Goal: Task Accomplishment & Management: Complete application form

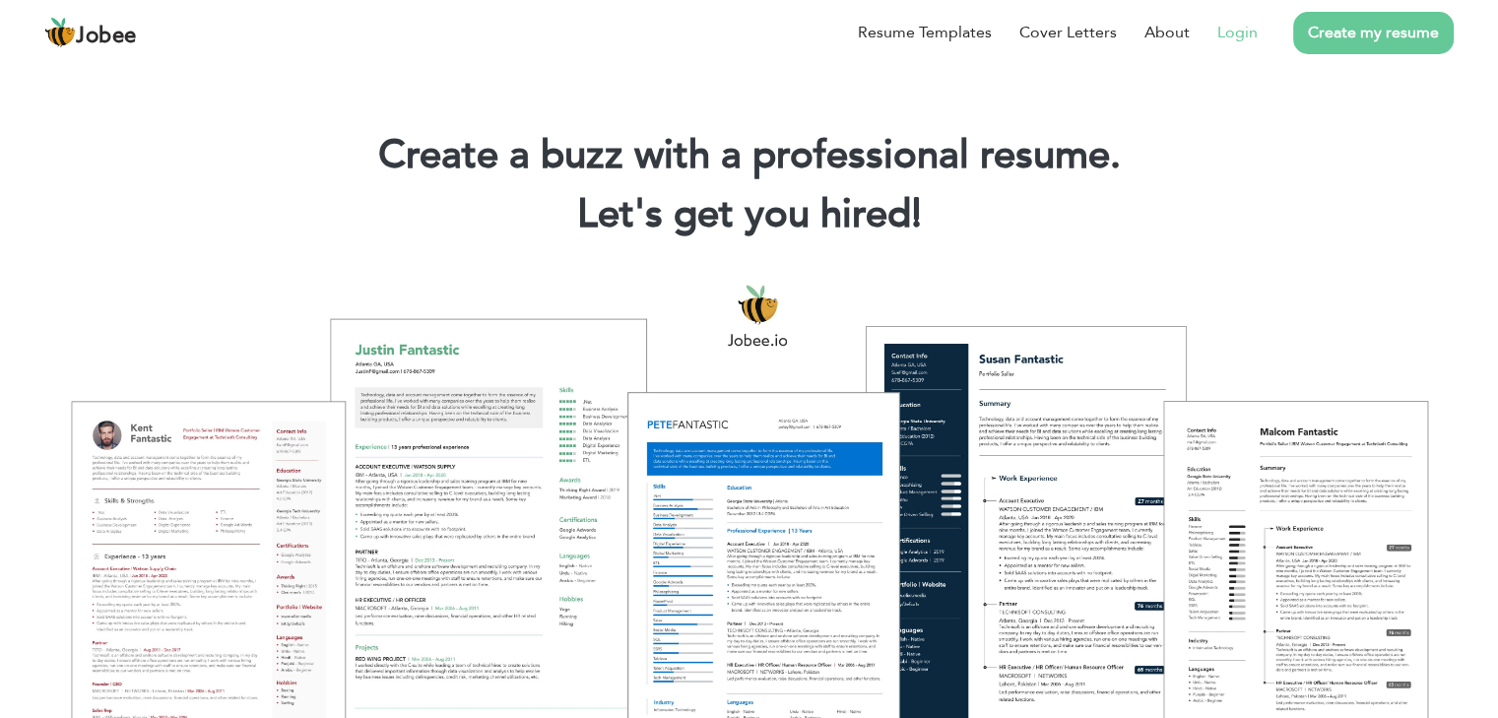
click at [1221, 36] on link "Login" at bounding box center [1237, 33] width 40 height 24
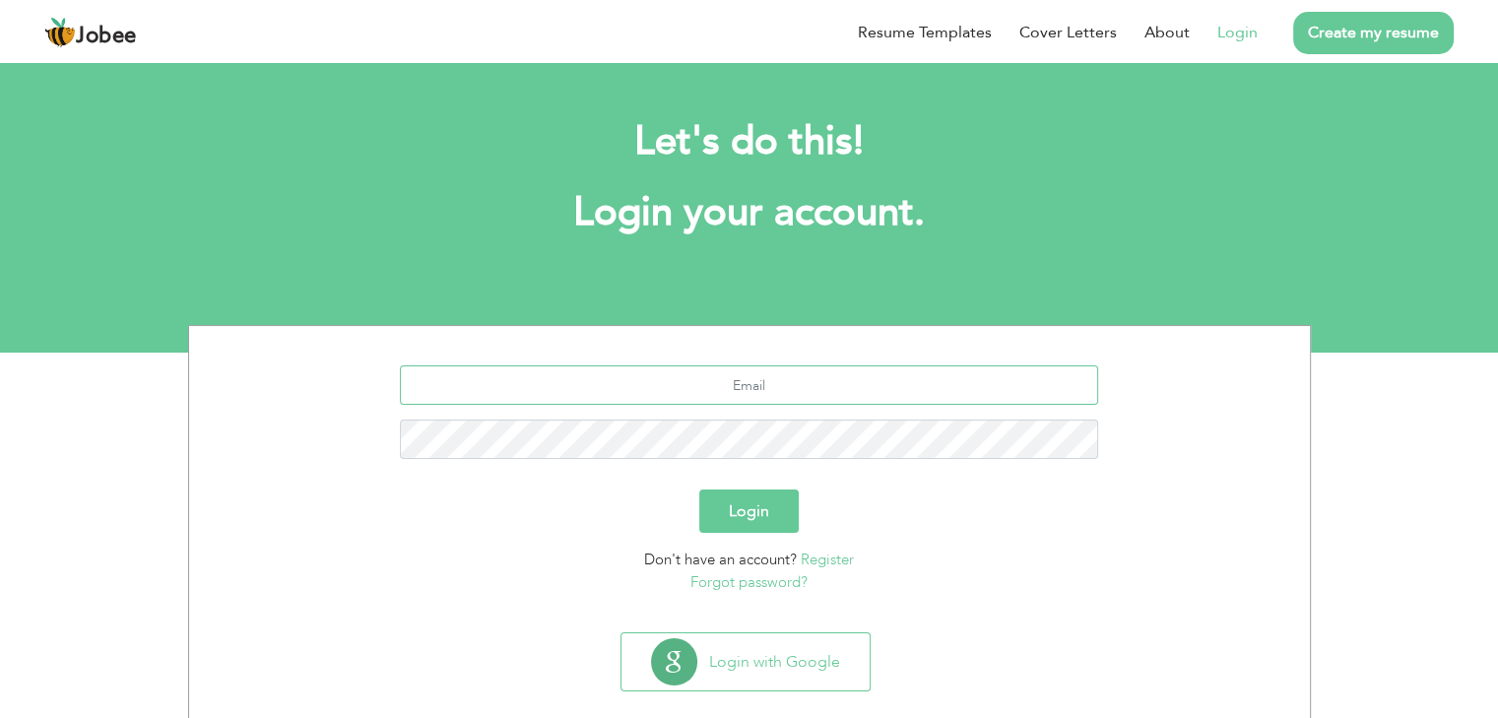
click at [881, 381] on input "text" at bounding box center [749, 384] width 698 height 39
type input "ranamazhar74@gmail.com"
click at [760, 520] on button "Login" at bounding box center [748, 510] width 99 height 43
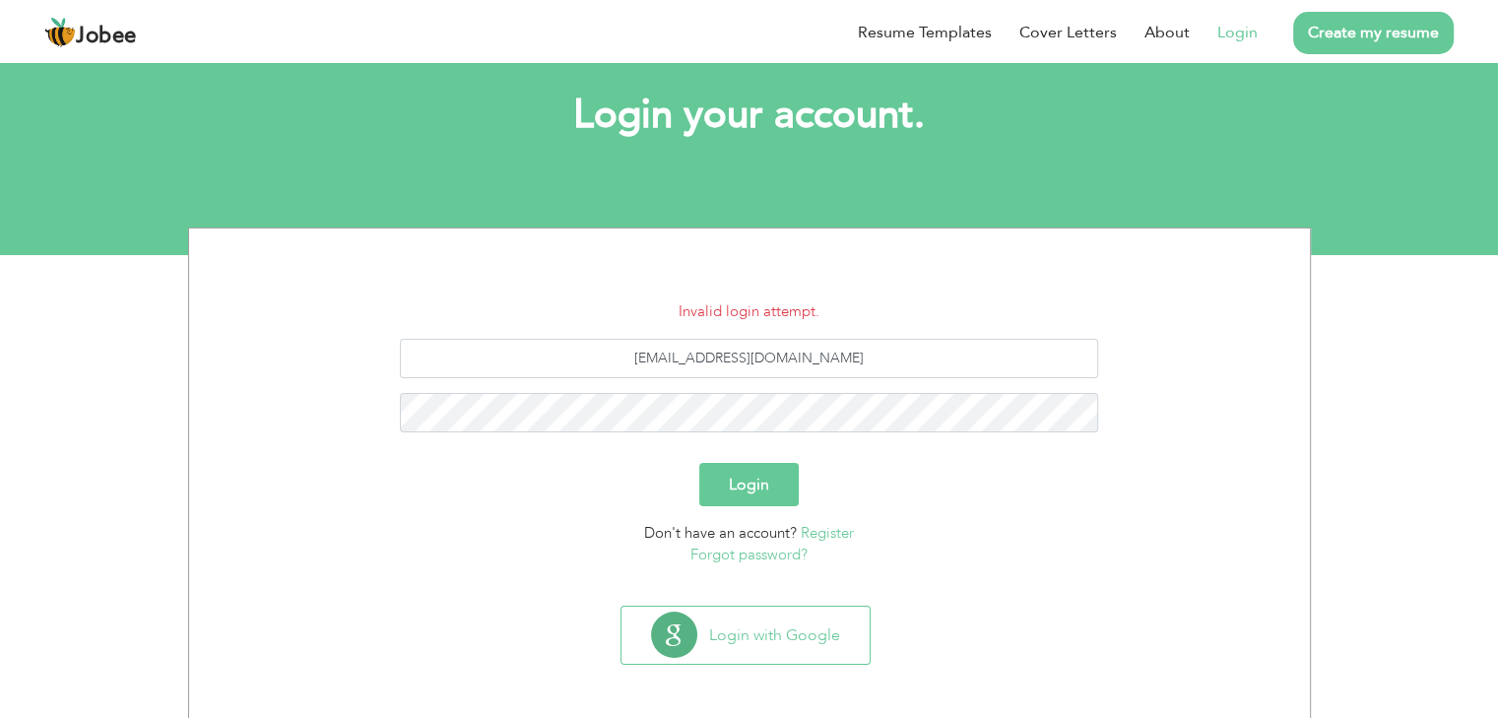
scroll to position [99, 0]
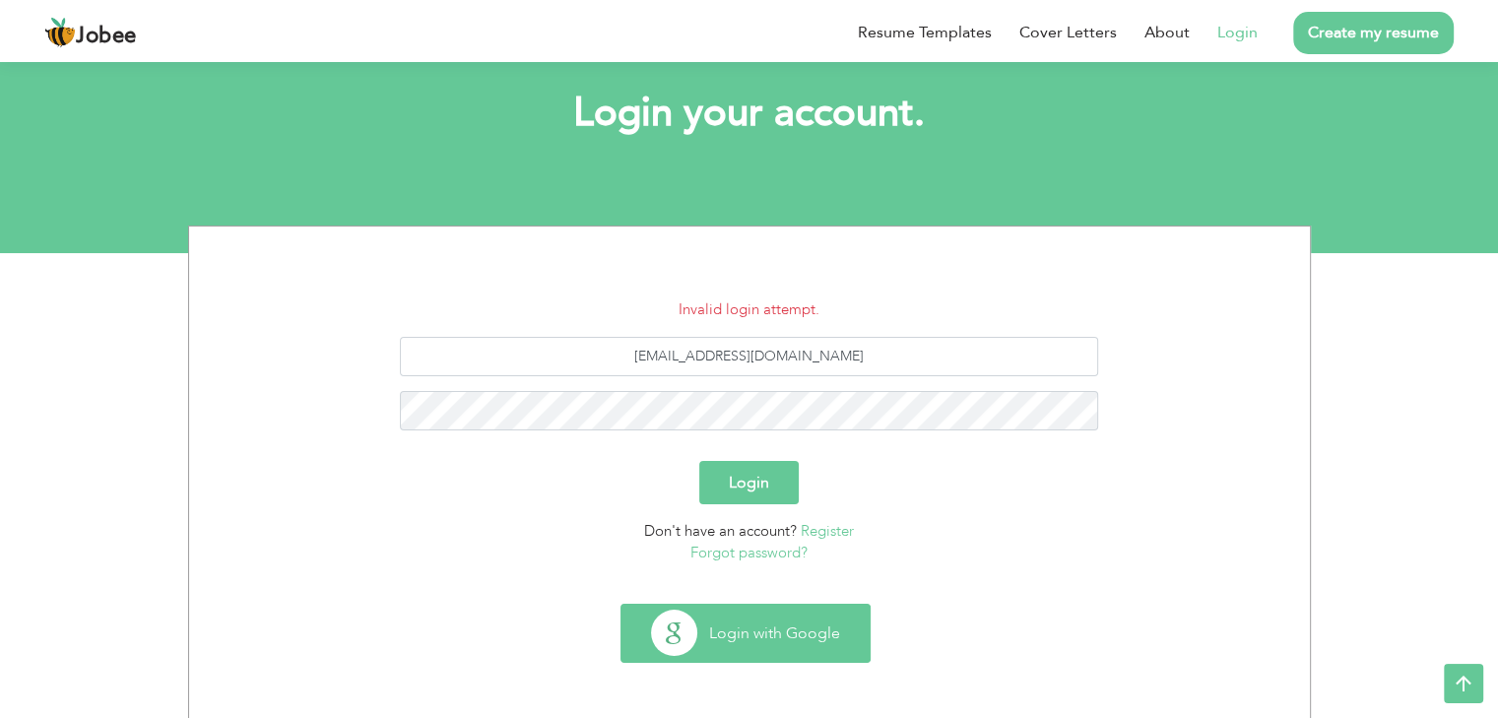
click at [750, 639] on button "Login with Google" at bounding box center [745, 633] width 248 height 57
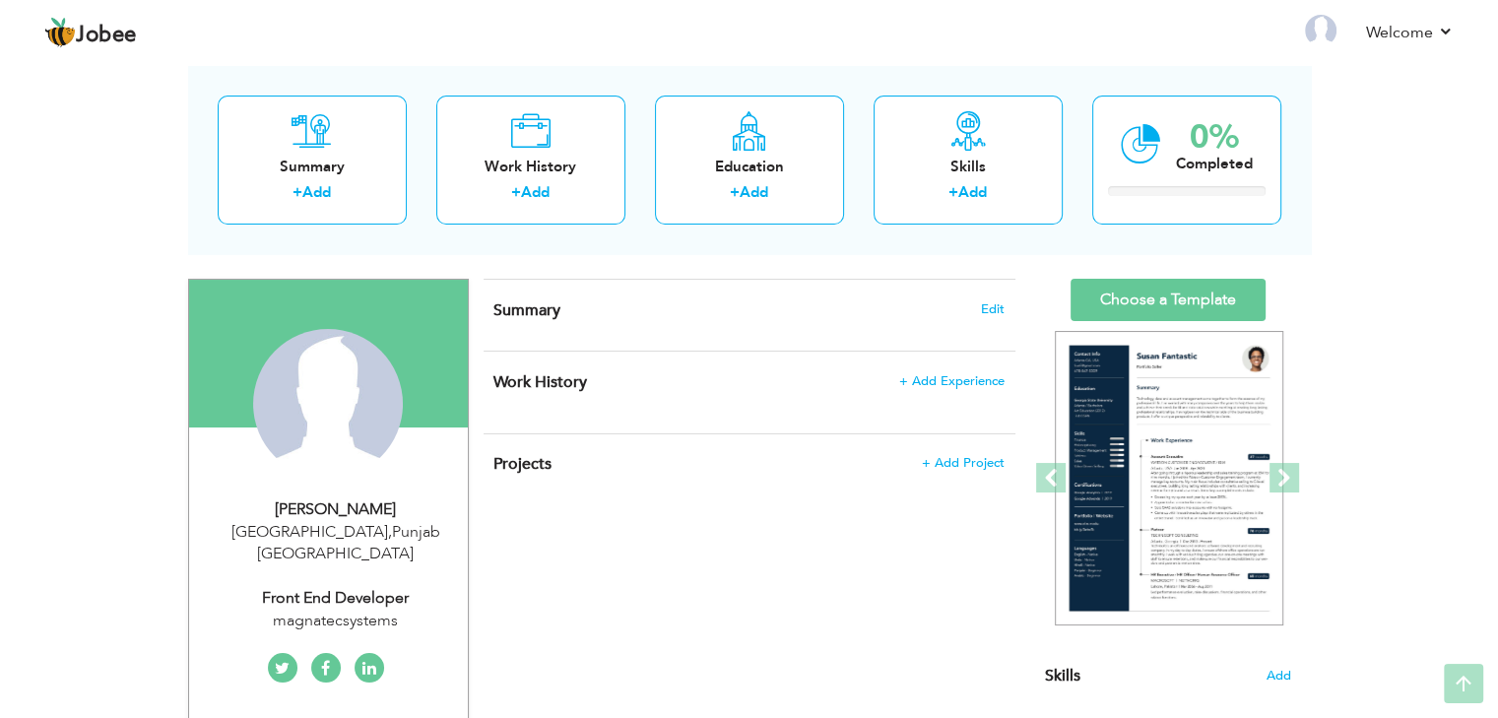
scroll to position [91, 0]
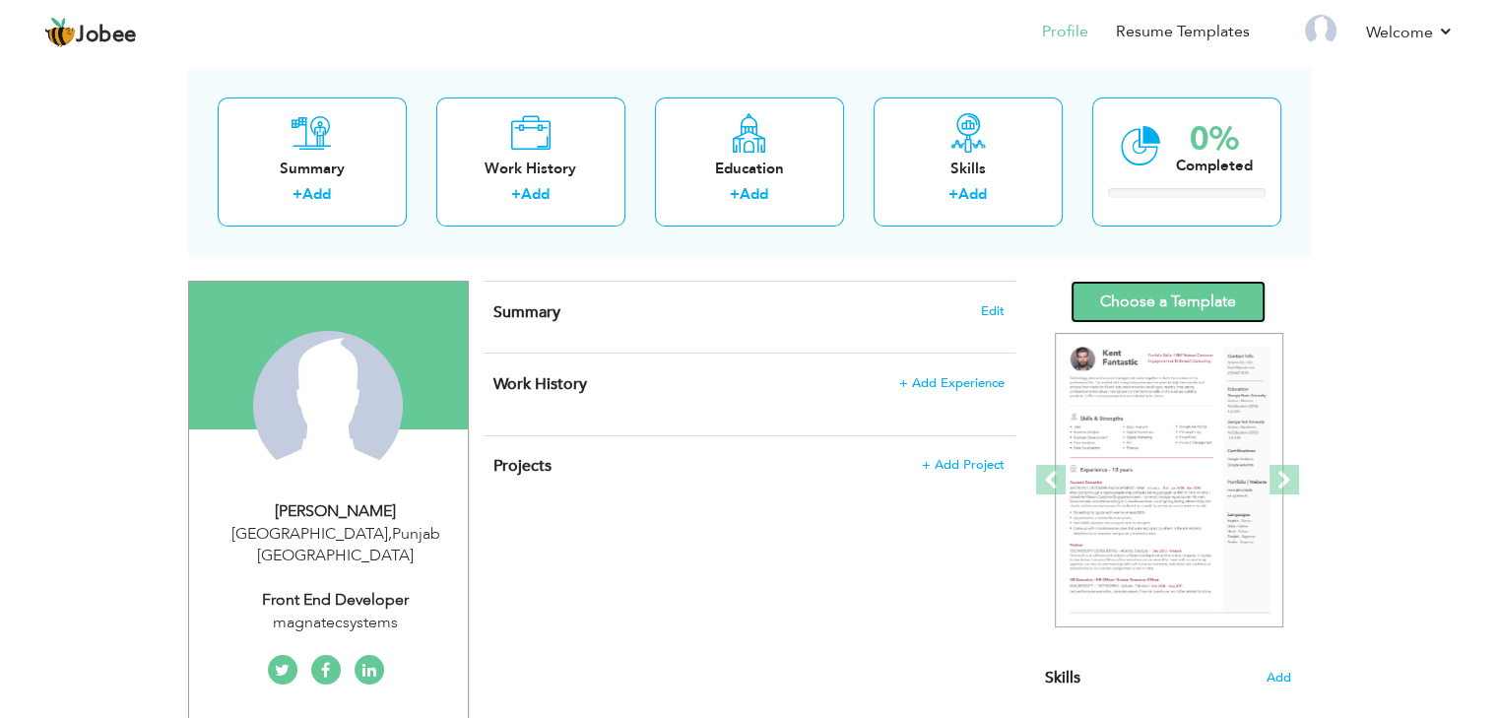
click at [1170, 308] on link "Choose a Template" at bounding box center [1167, 302] width 195 height 42
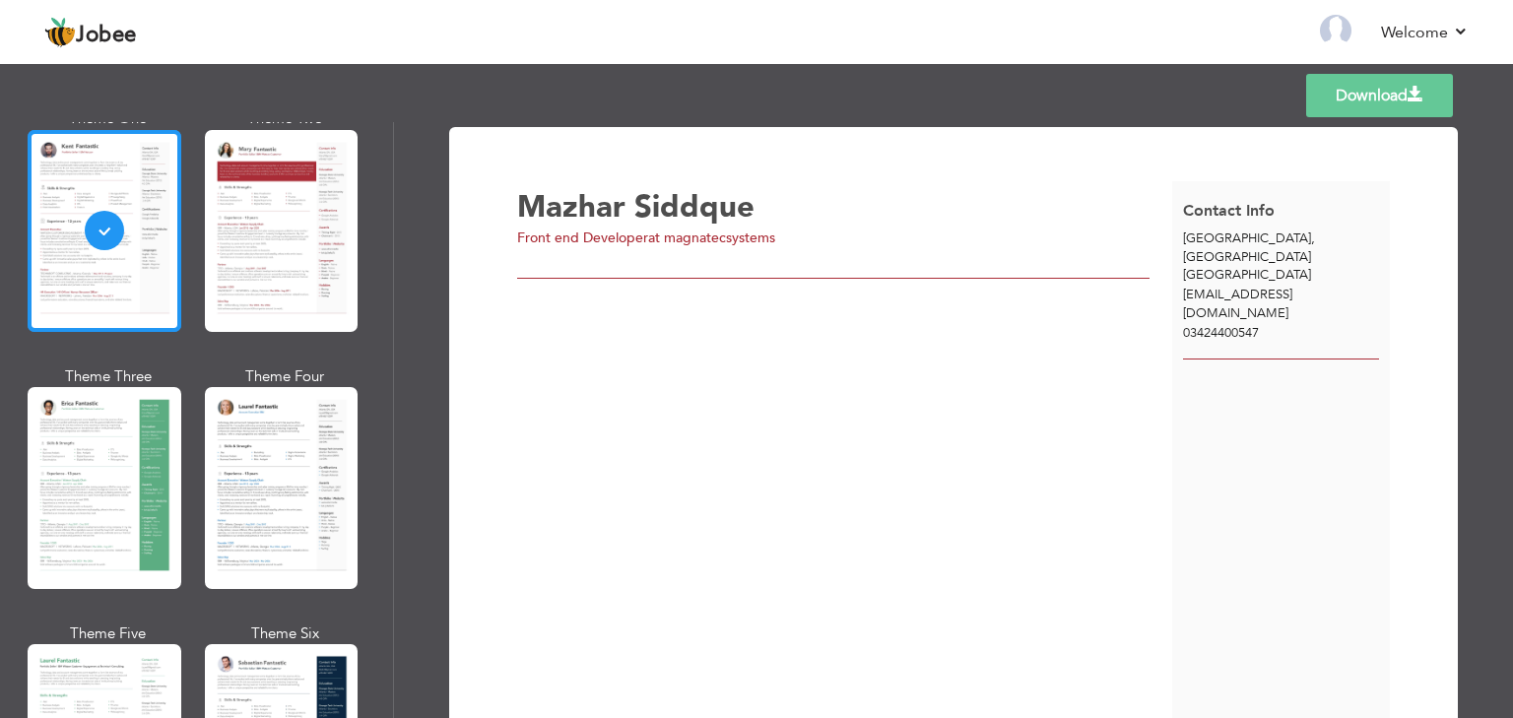
scroll to position [138, 0]
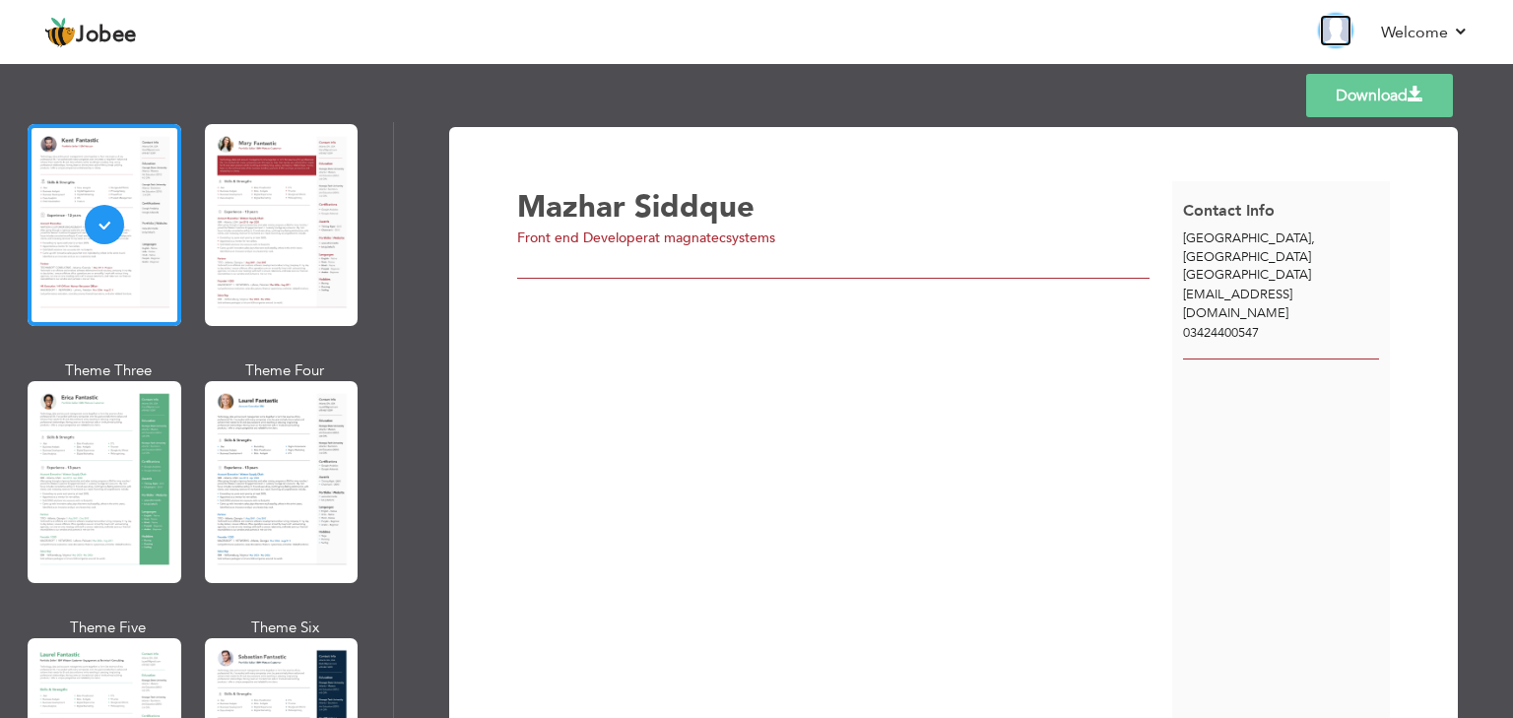
click at [1331, 25] on img at bounding box center [1336, 31] width 32 height 32
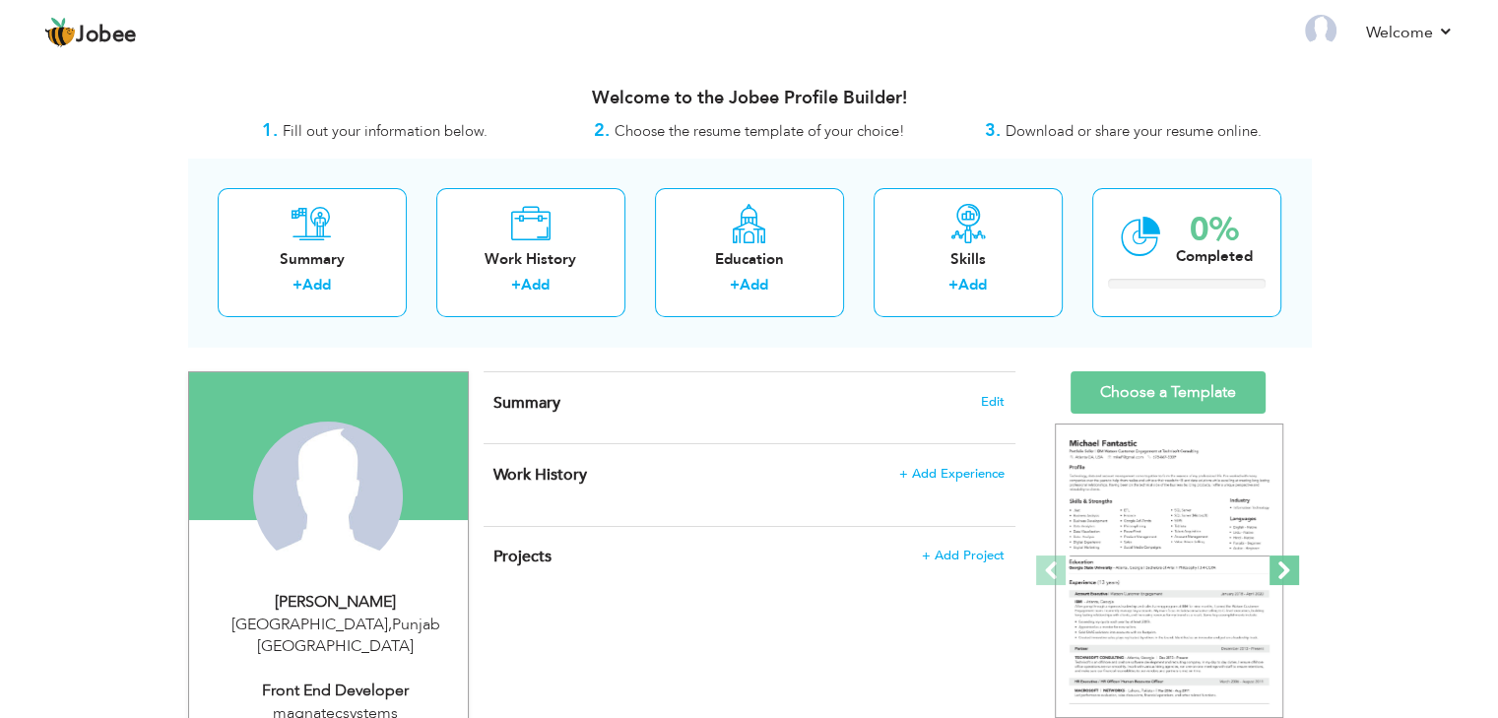
click at [1278, 570] on span at bounding box center [1284, 570] width 30 height 30
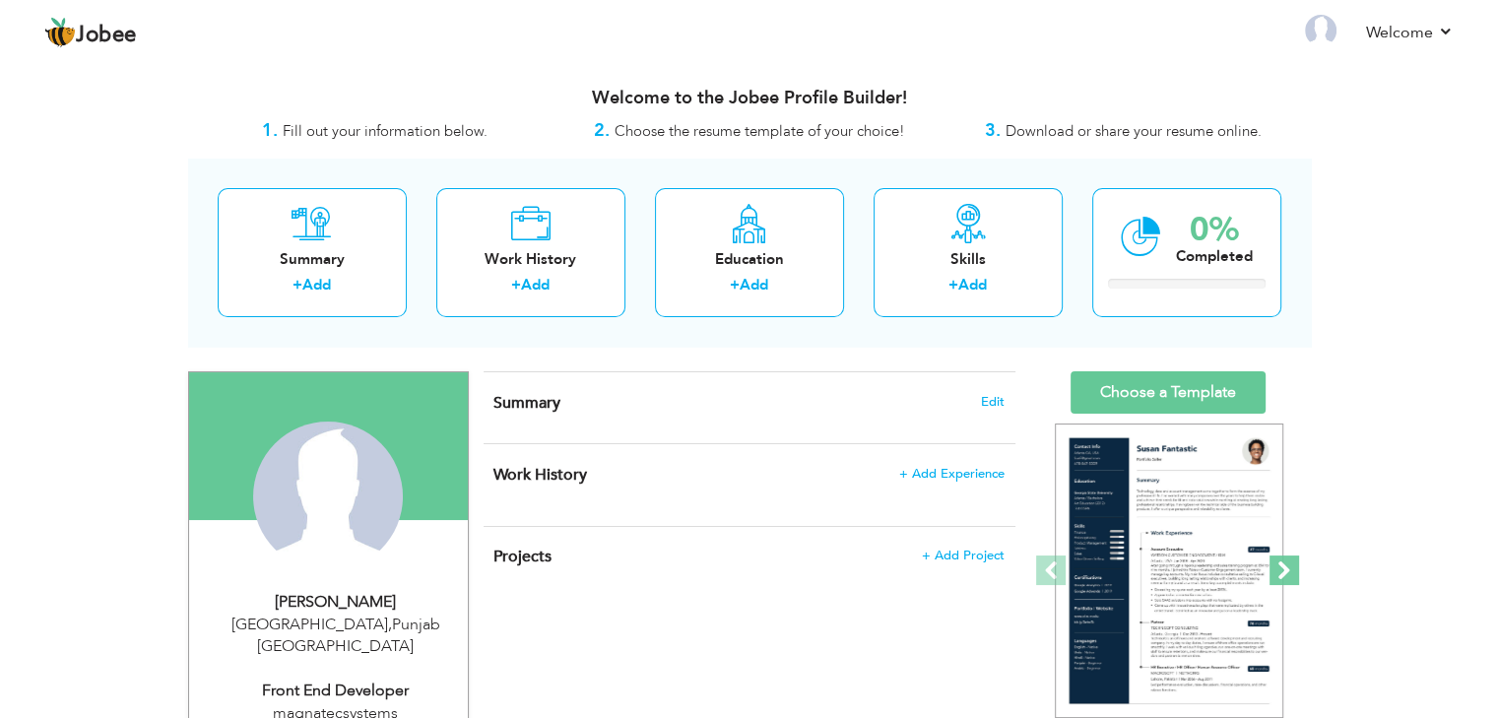
click at [1278, 570] on span at bounding box center [1284, 570] width 30 height 30
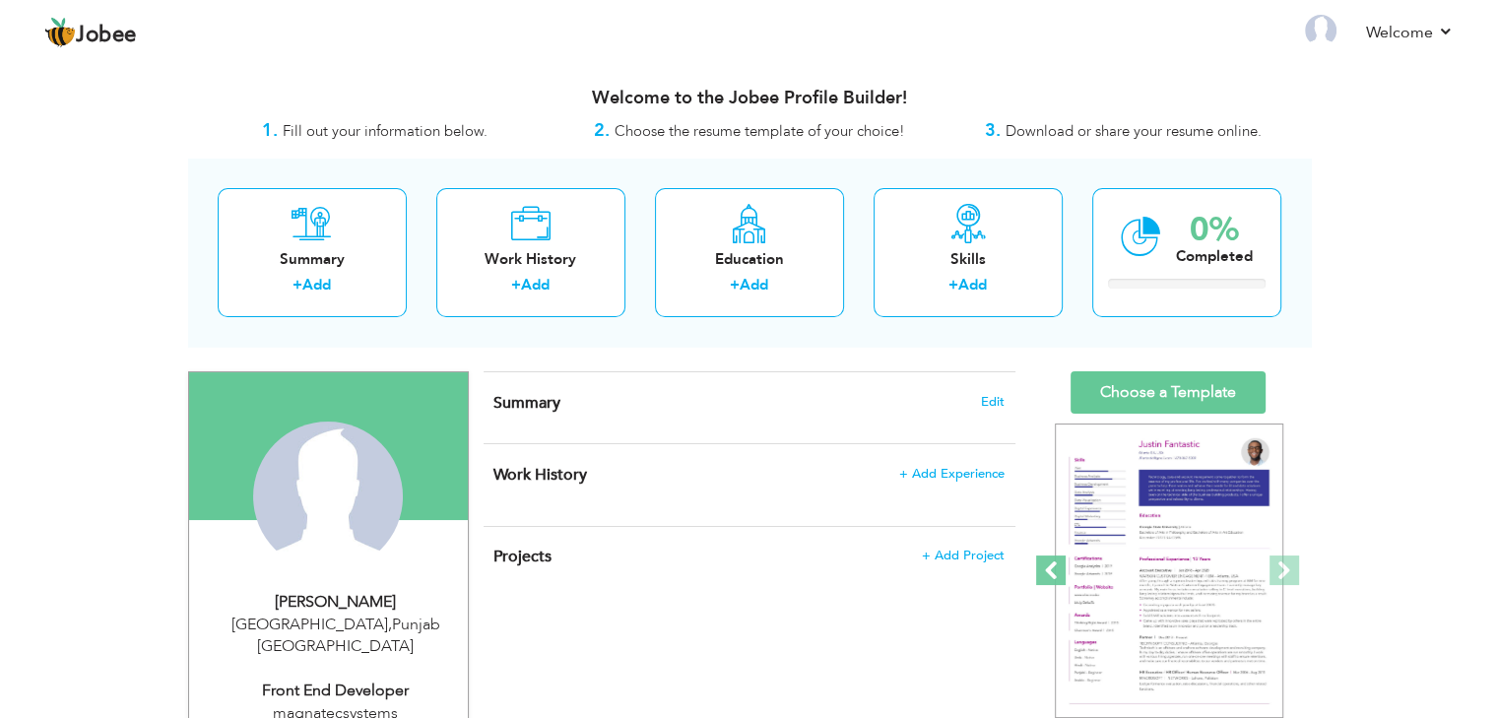
click at [1050, 569] on span at bounding box center [1051, 570] width 30 height 30
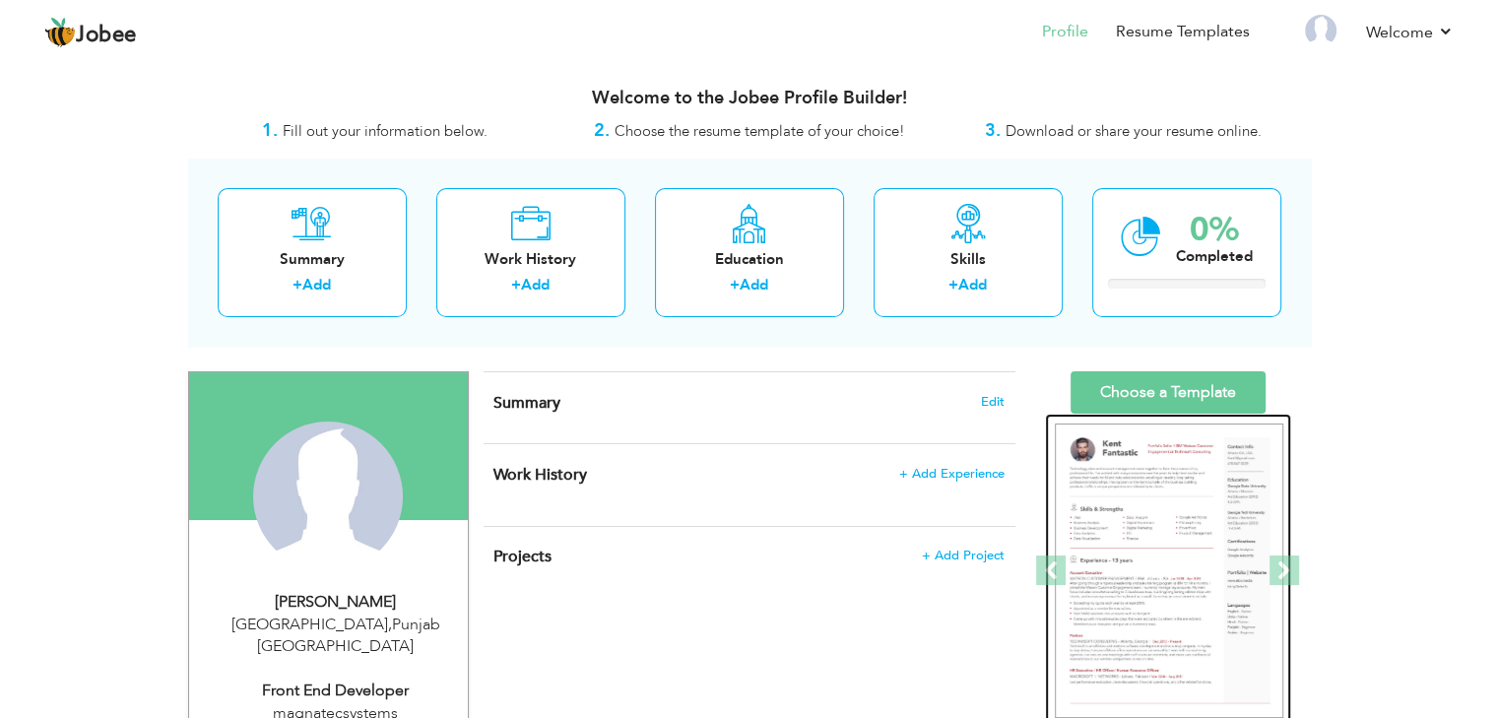
click at [1154, 541] on img at bounding box center [1169, 570] width 228 height 295
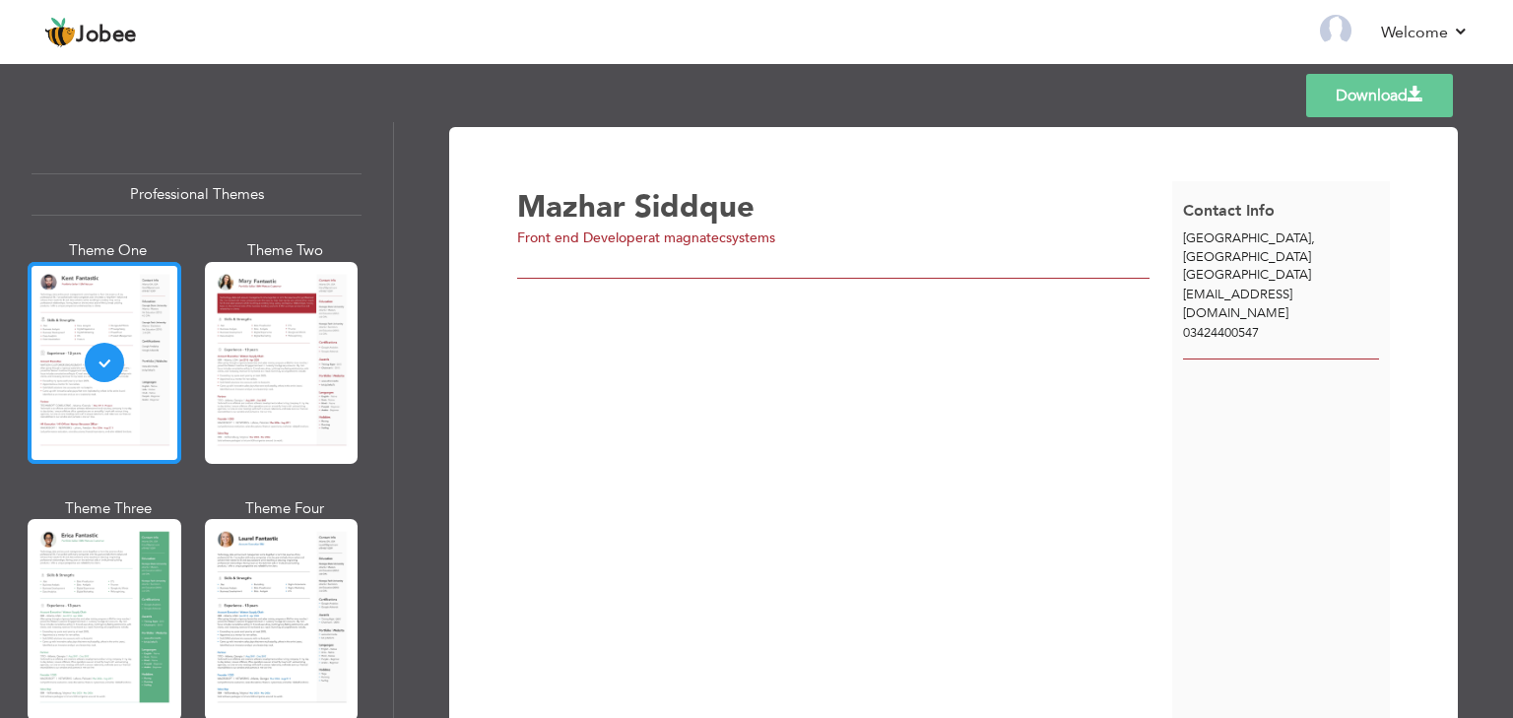
click at [111, 316] on div at bounding box center [105, 363] width 154 height 202
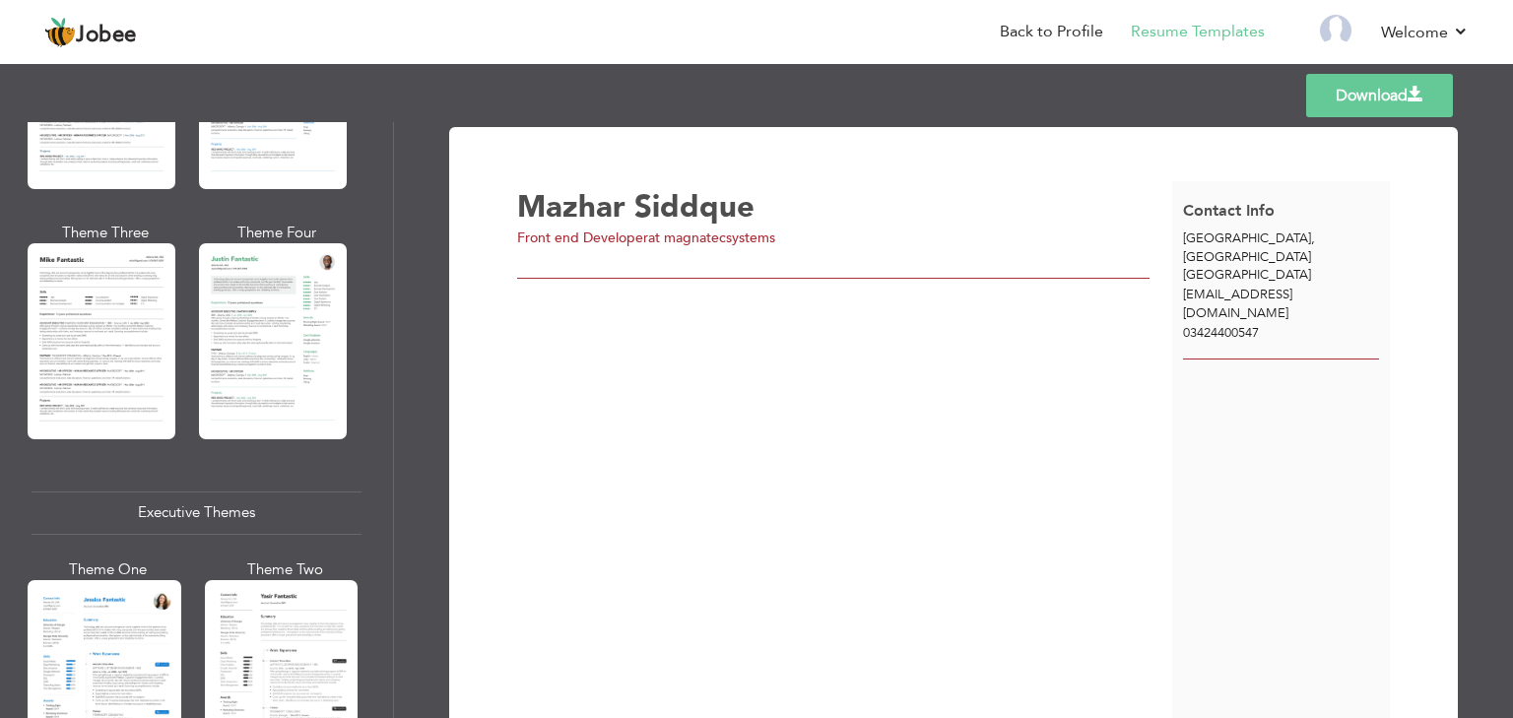
scroll to position [1129, 0]
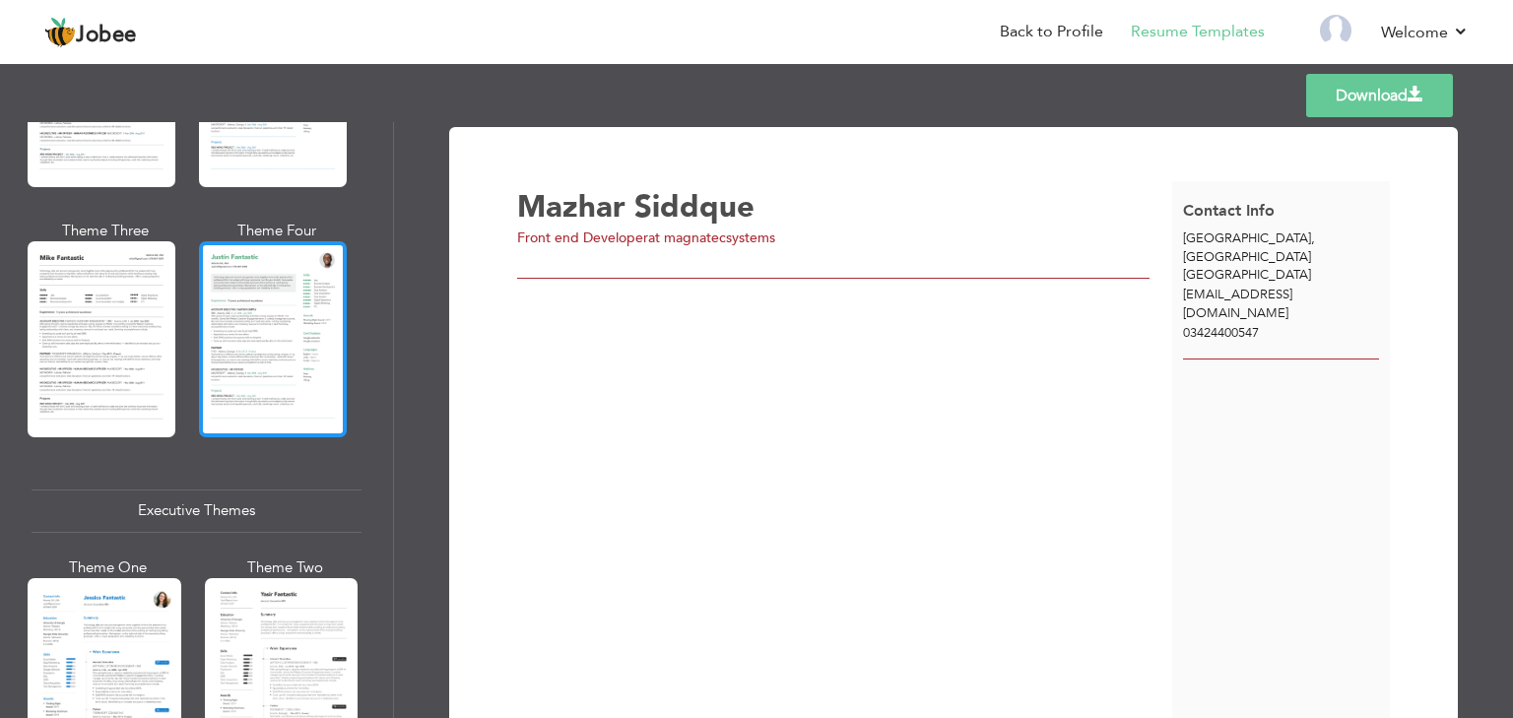
click at [295, 346] on div at bounding box center [273, 338] width 148 height 195
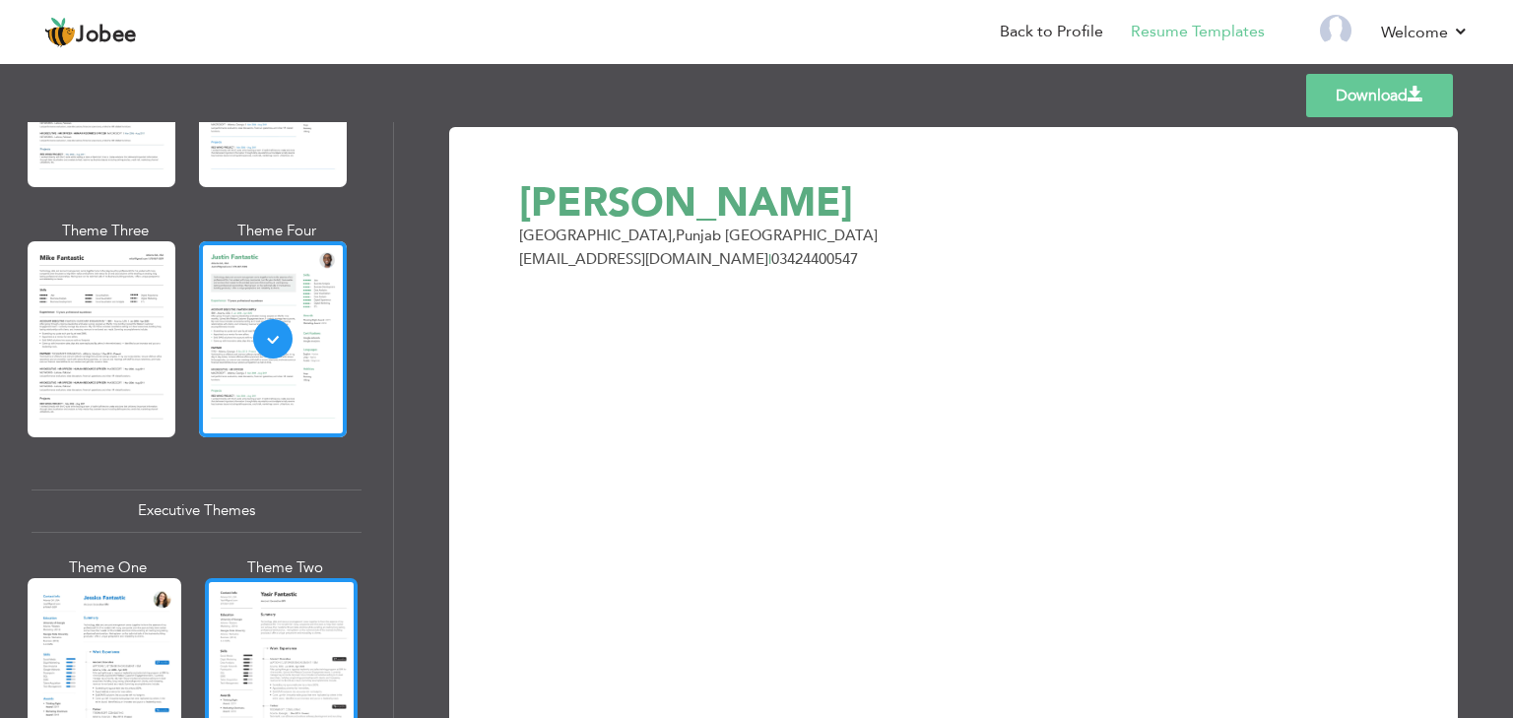
click at [288, 643] on div at bounding box center [282, 679] width 154 height 202
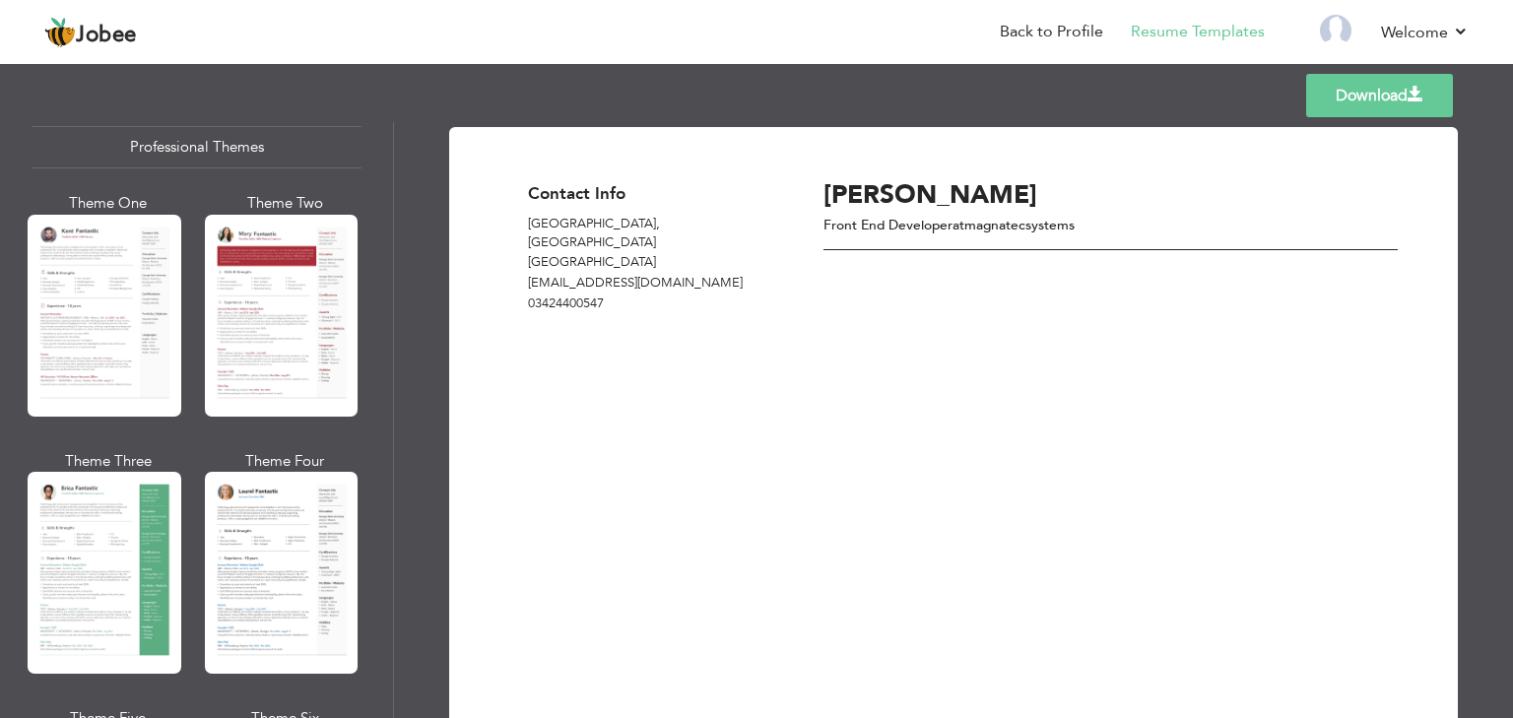
scroll to position [0, 0]
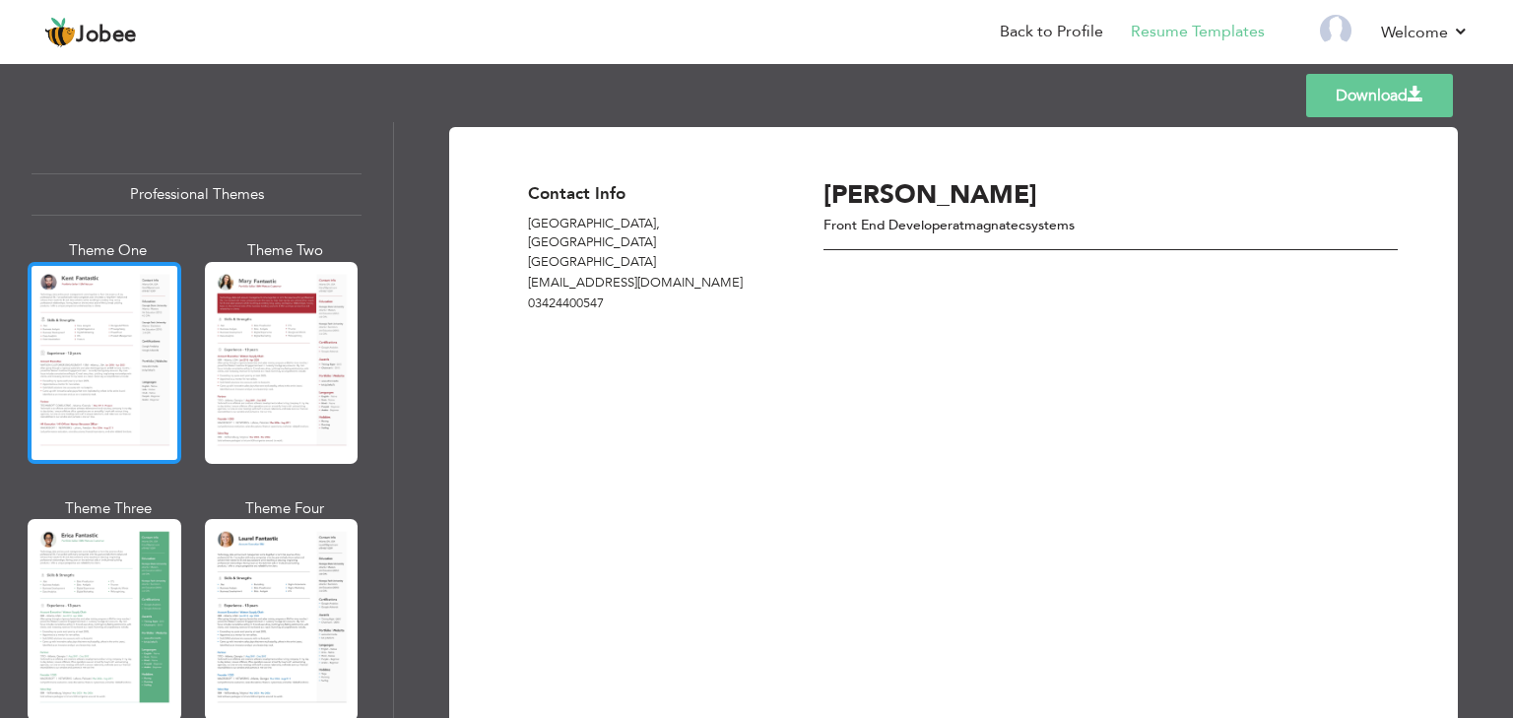
click at [106, 367] on div at bounding box center [105, 363] width 154 height 202
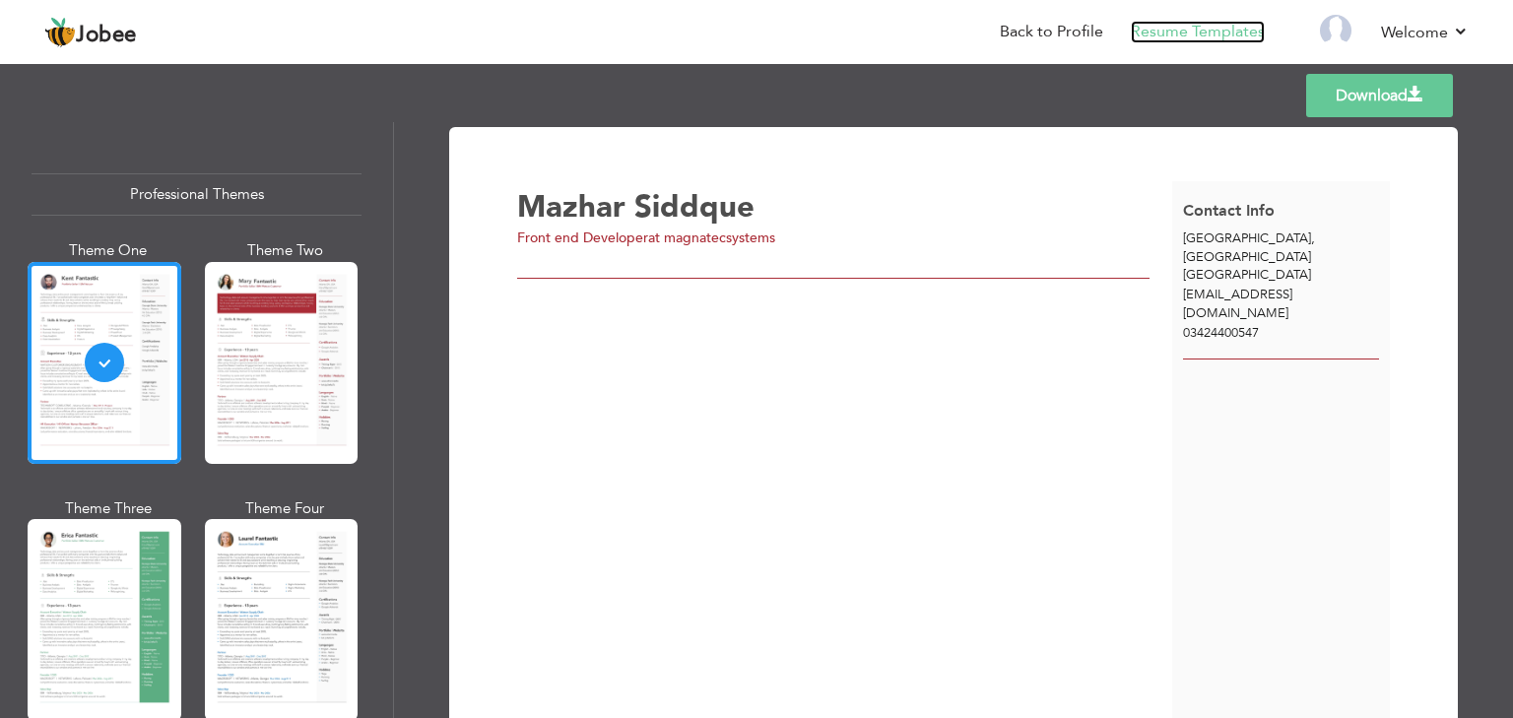
click at [1217, 29] on link "Resume Templates" at bounding box center [1197, 32] width 134 height 23
click at [1031, 22] on link "Back to Profile" at bounding box center [1051, 32] width 103 height 23
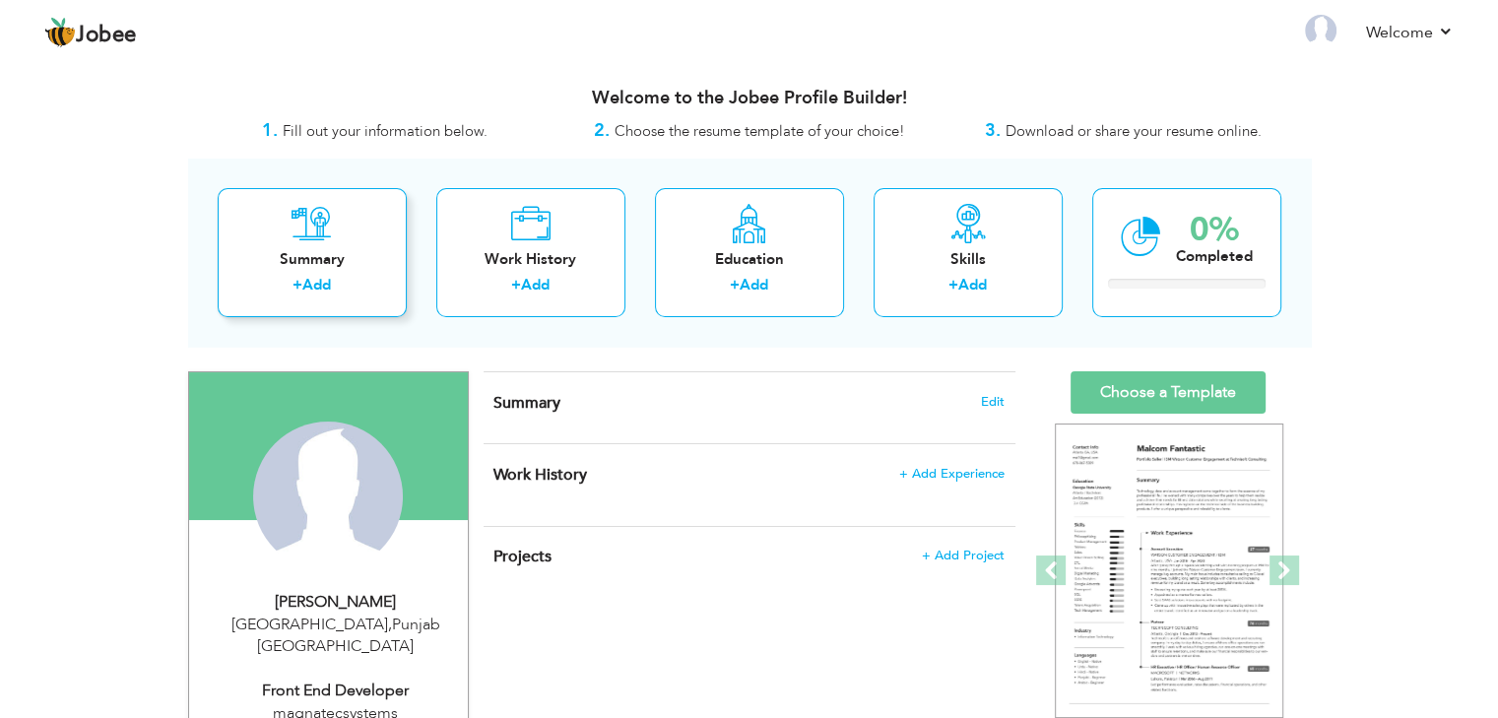
click at [305, 237] on icon at bounding box center [311, 223] width 40 height 39
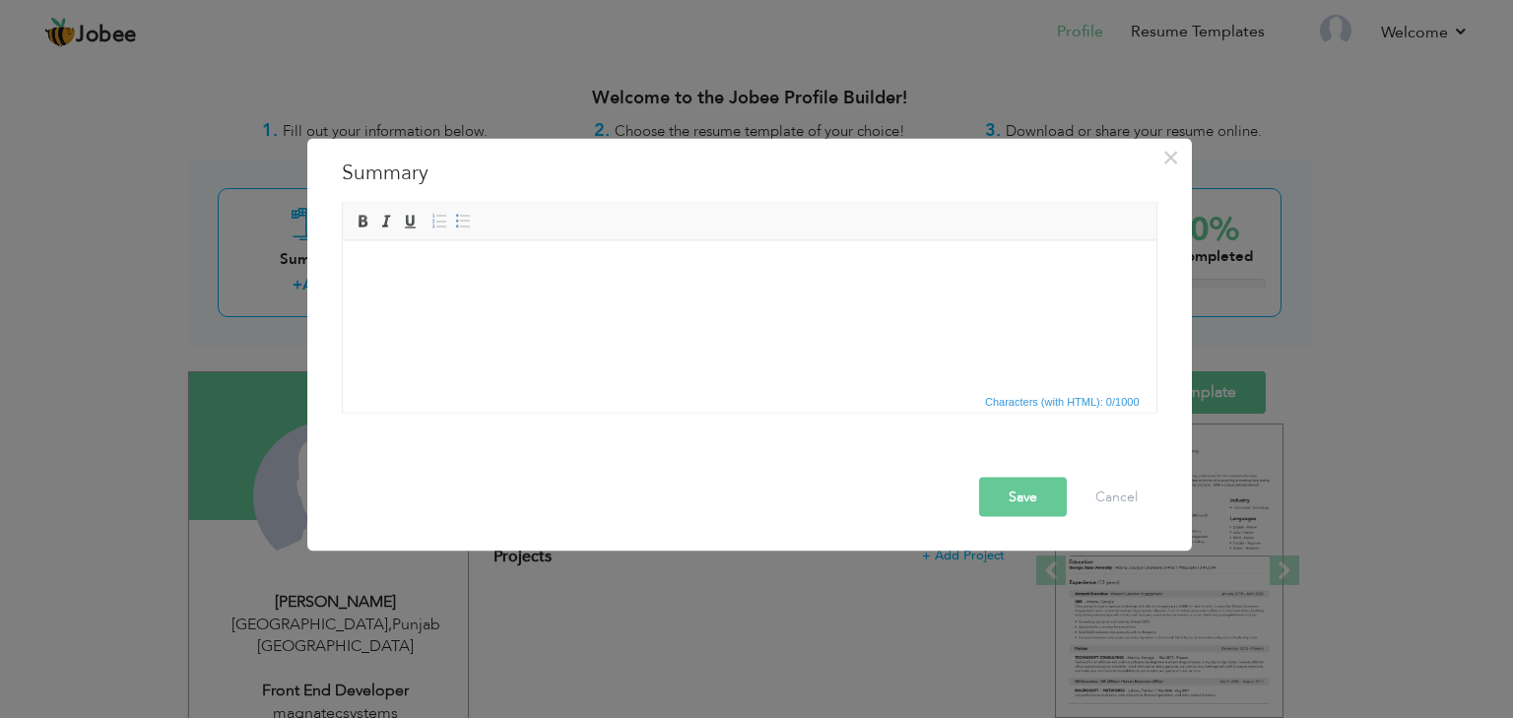
click at [624, 278] on body at bounding box center [748, 270] width 774 height 21
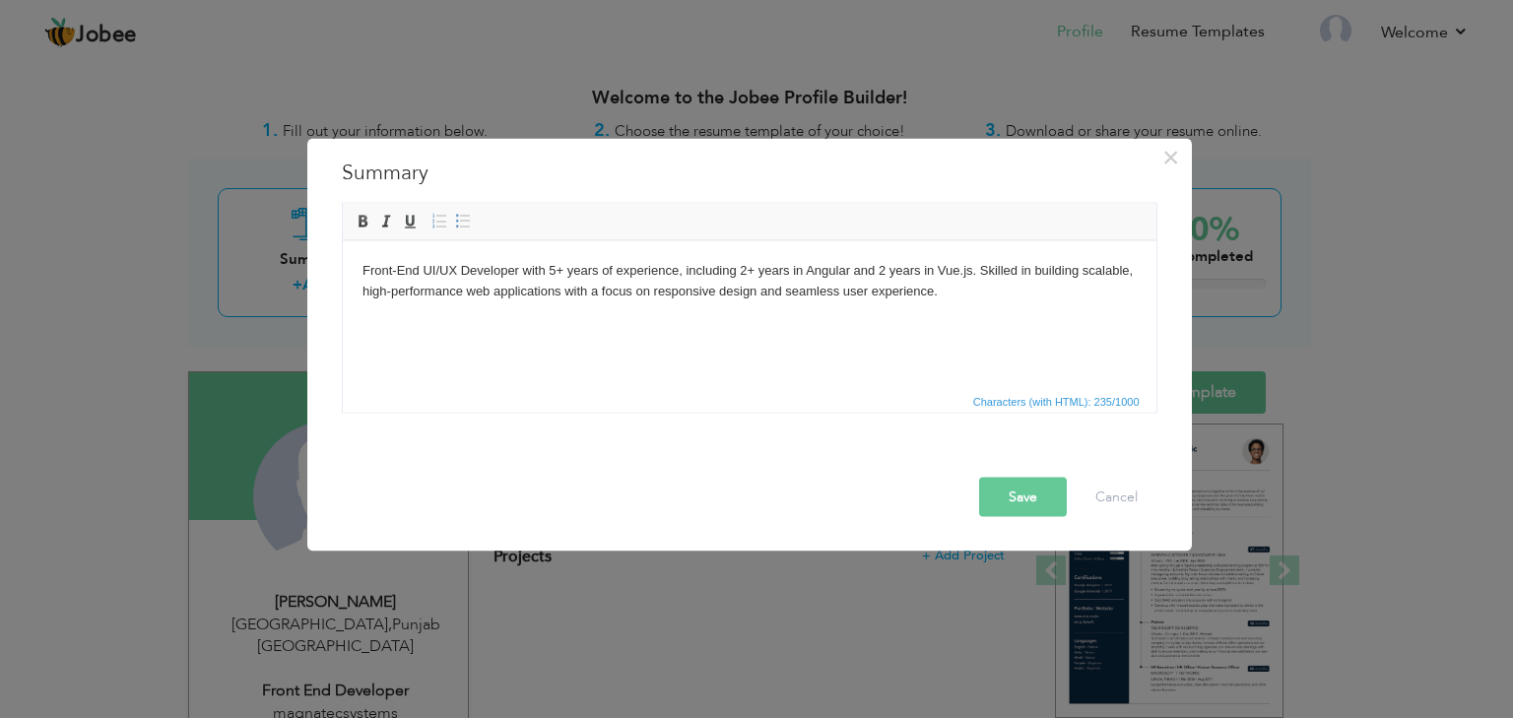
click at [1019, 491] on button "Save" at bounding box center [1023, 496] width 88 height 39
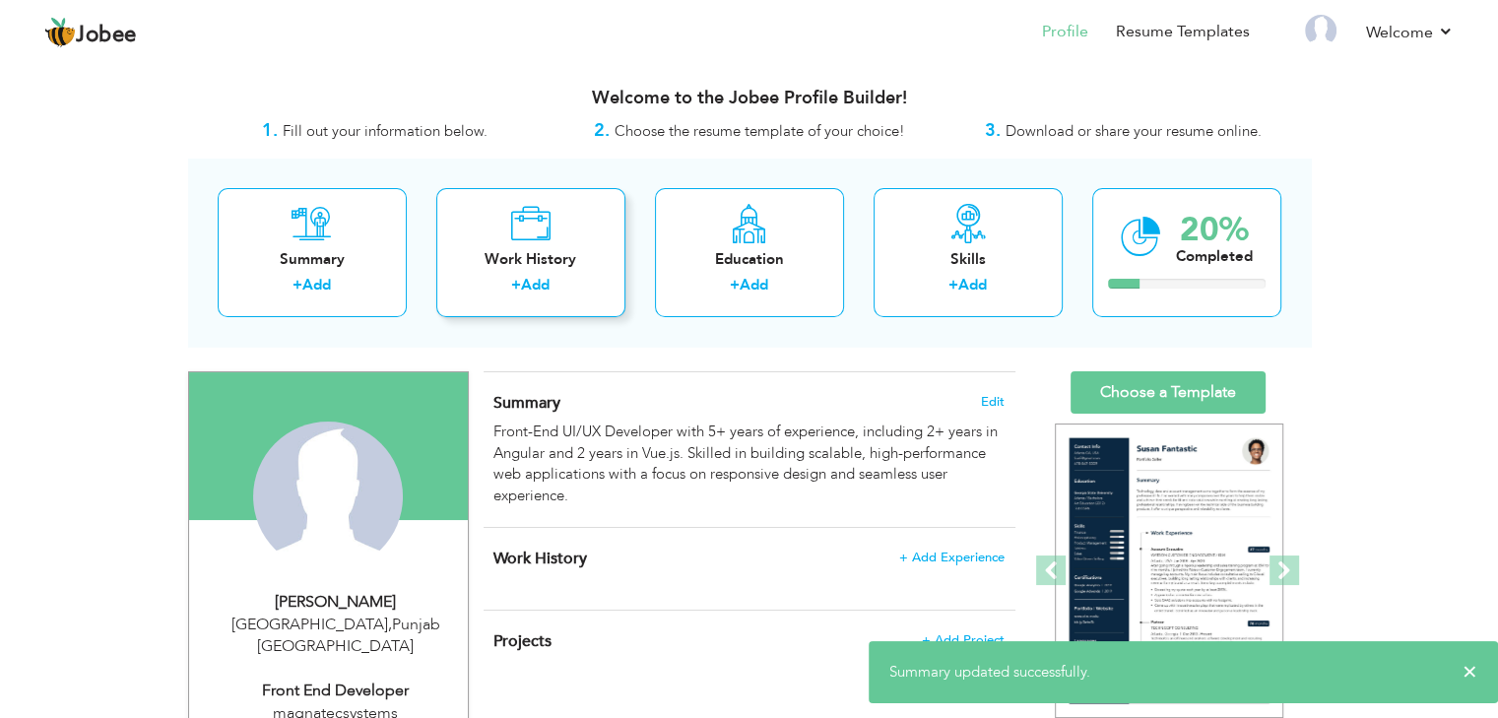
click at [571, 269] on div "Work History" at bounding box center [531, 259] width 158 height 21
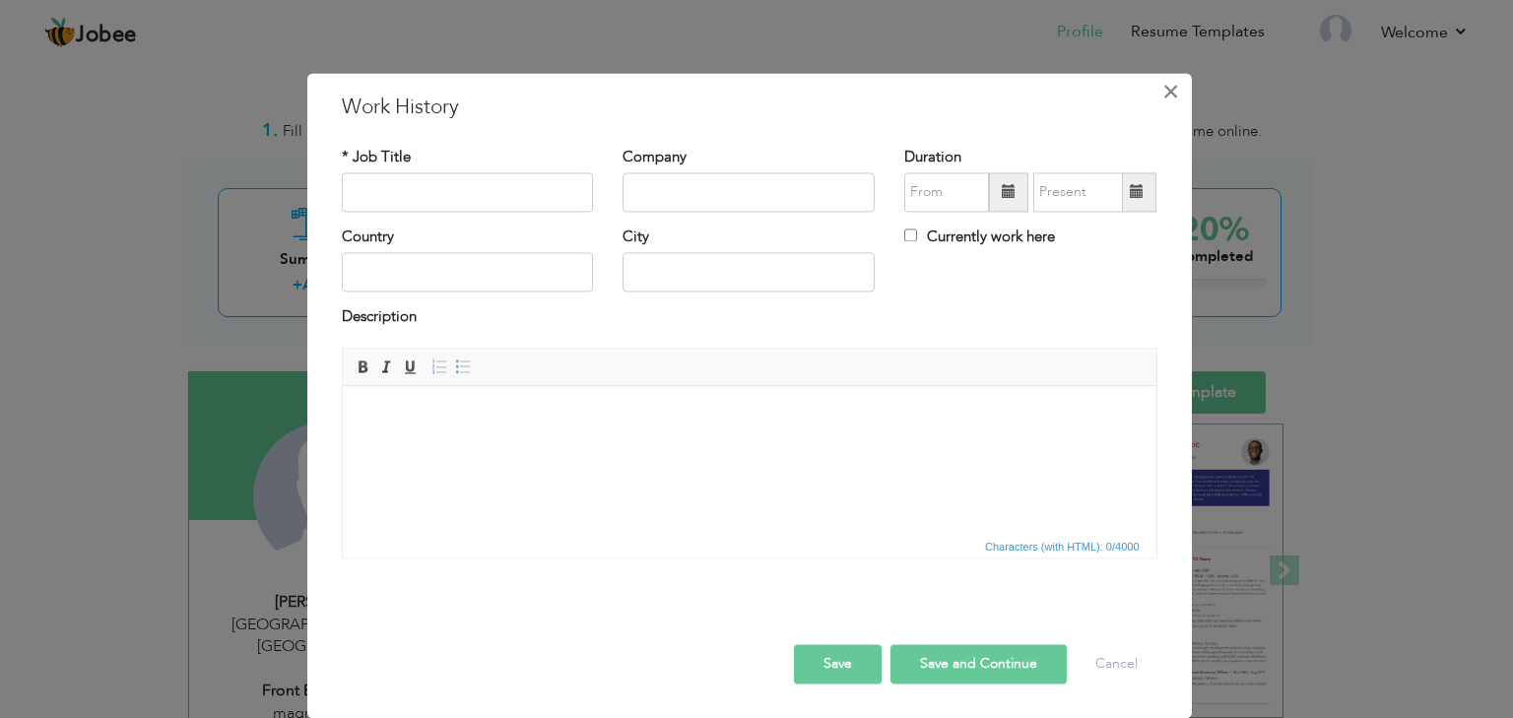
click at [1171, 96] on span "×" at bounding box center [1170, 91] width 17 height 35
